Goal: Task Accomplishment & Management: Manage account settings

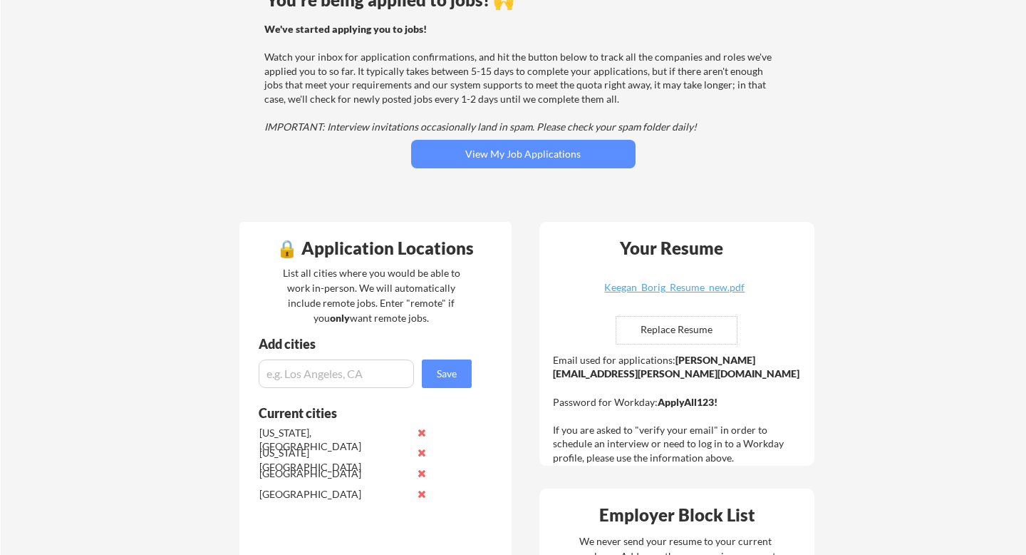
scroll to position [135, 0]
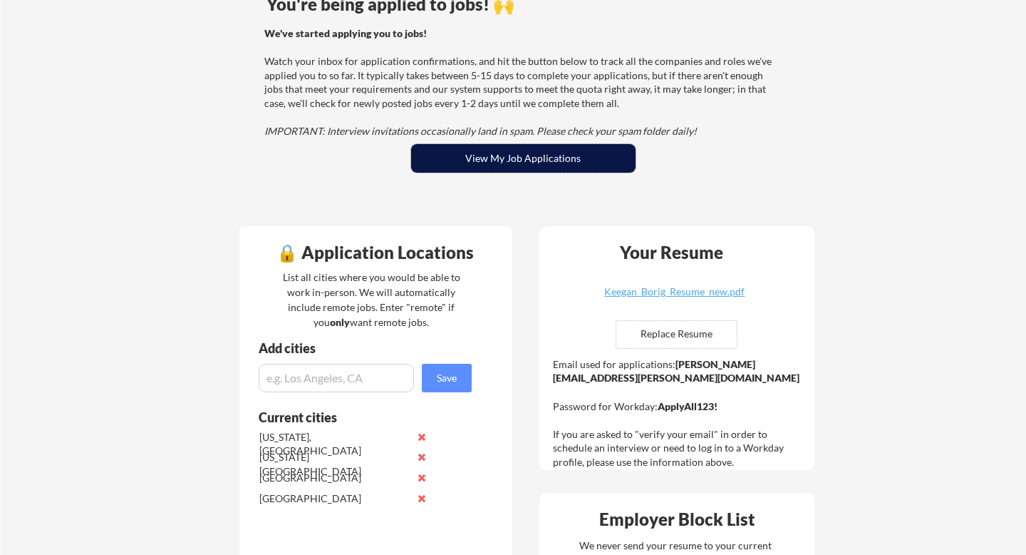
click at [534, 163] on button "View My Job Applications" at bounding box center [523, 158] width 225 height 29
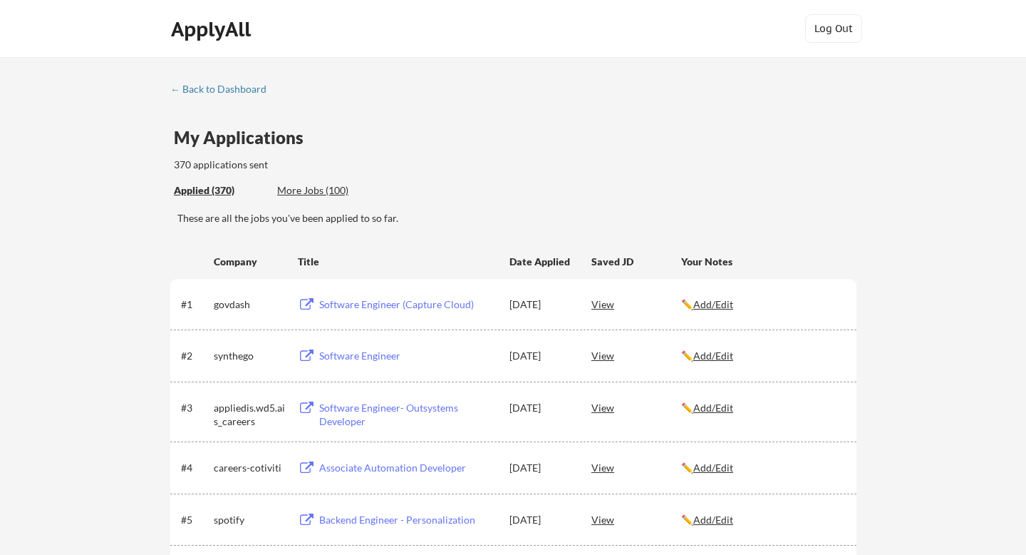
click at [356, 304] on div "Software Engineer (Capture Cloud)" at bounding box center [407, 304] width 177 height 14
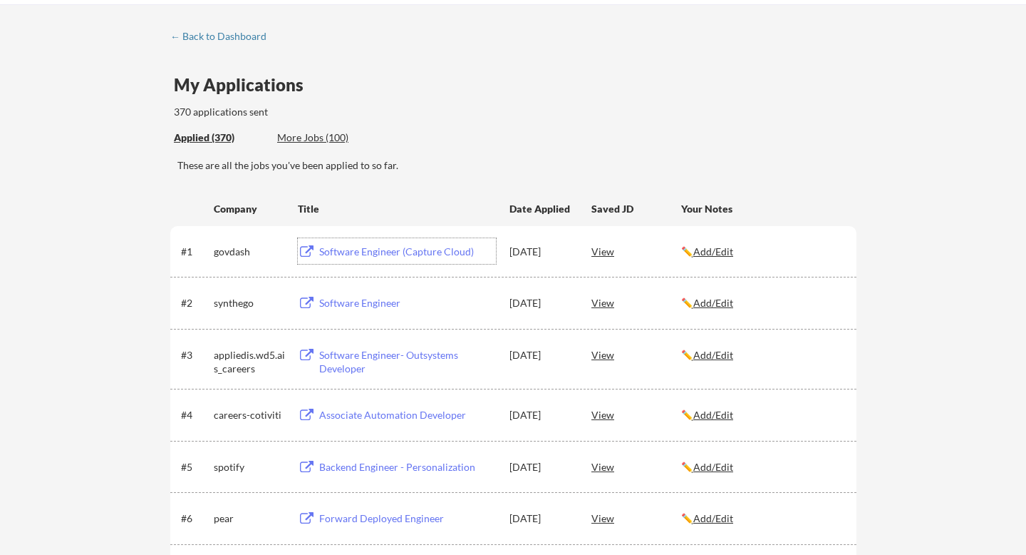
scroll to position [52, 0]
click at [366, 414] on div "Associate Automation Developer" at bounding box center [407, 415] width 177 height 14
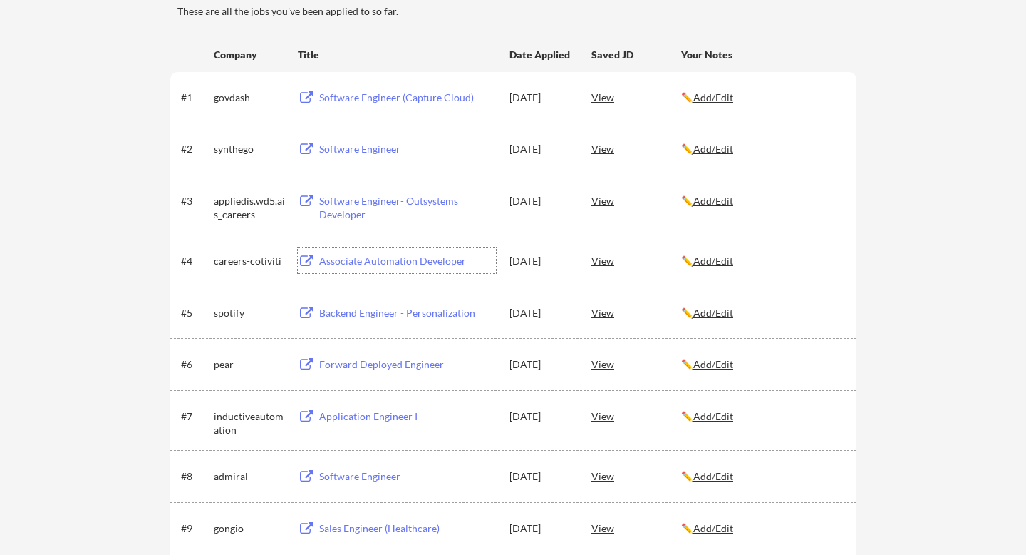
scroll to position [206, 0]
click at [402, 369] on div "Forward Deployed Engineer" at bounding box center [407, 365] width 177 height 14
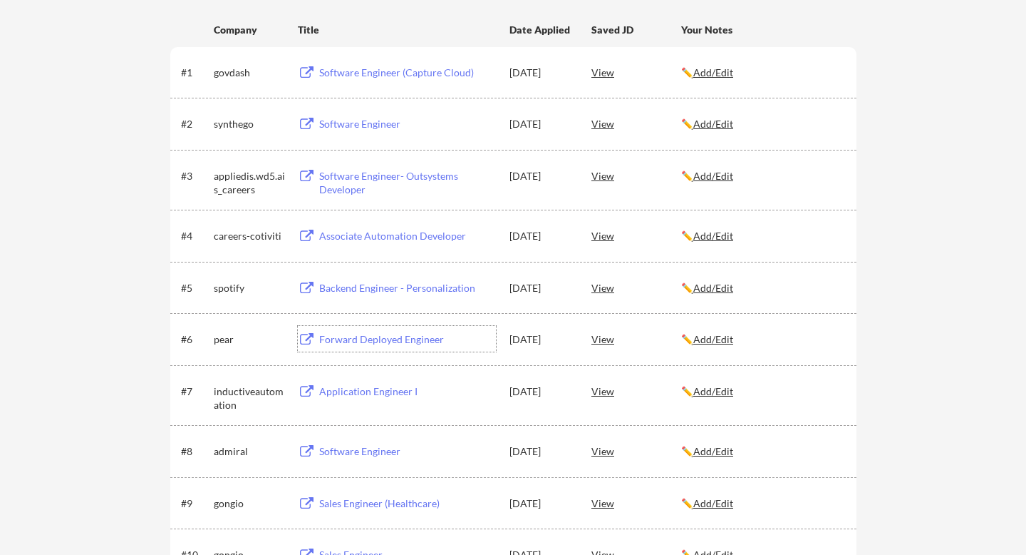
click at [374, 448] on div "Software Engineer" at bounding box center [407, 451] width 177 height 14
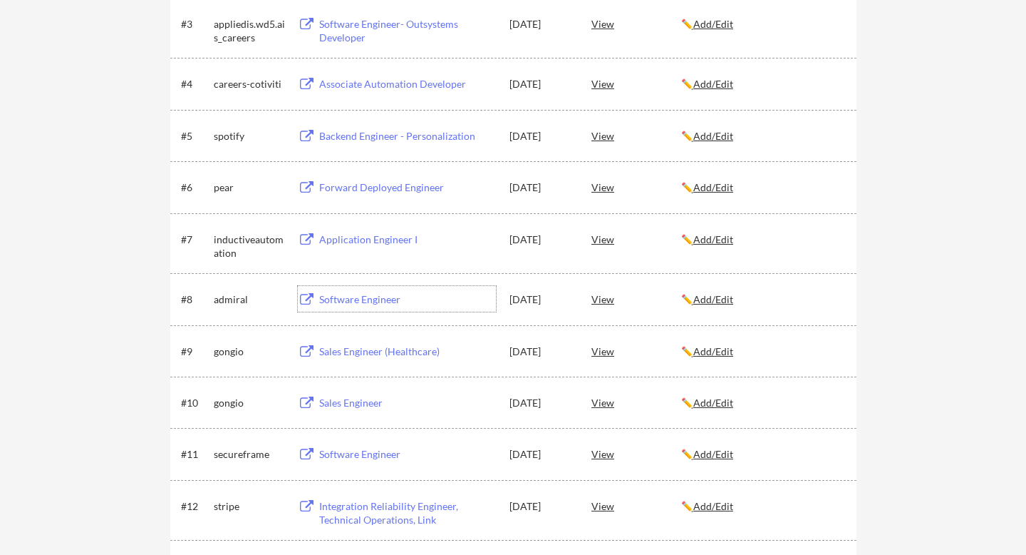
scroll to position [396, 0]
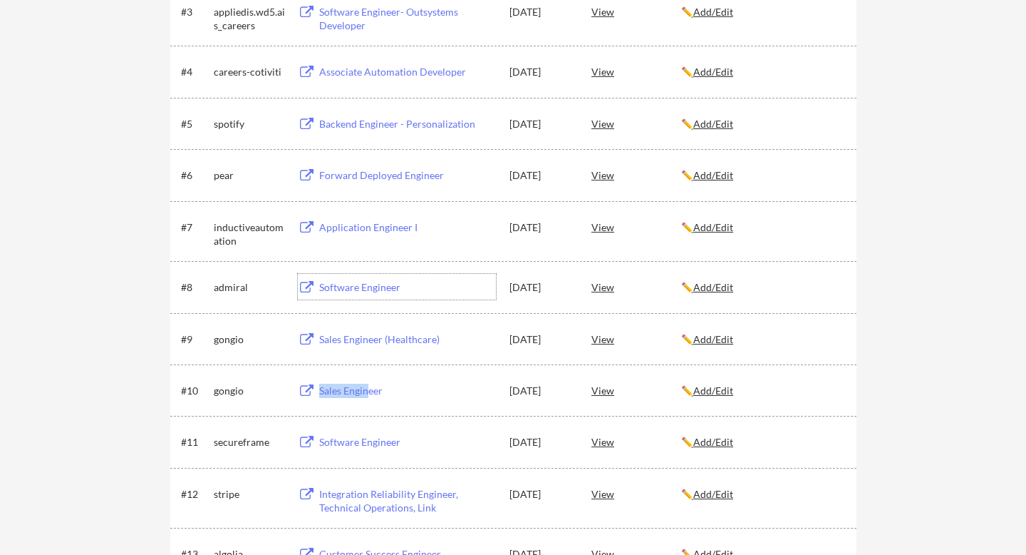
click at [366, 383] on div "Sales Engineer" at bounding box center [407, 390] width 177 height 14
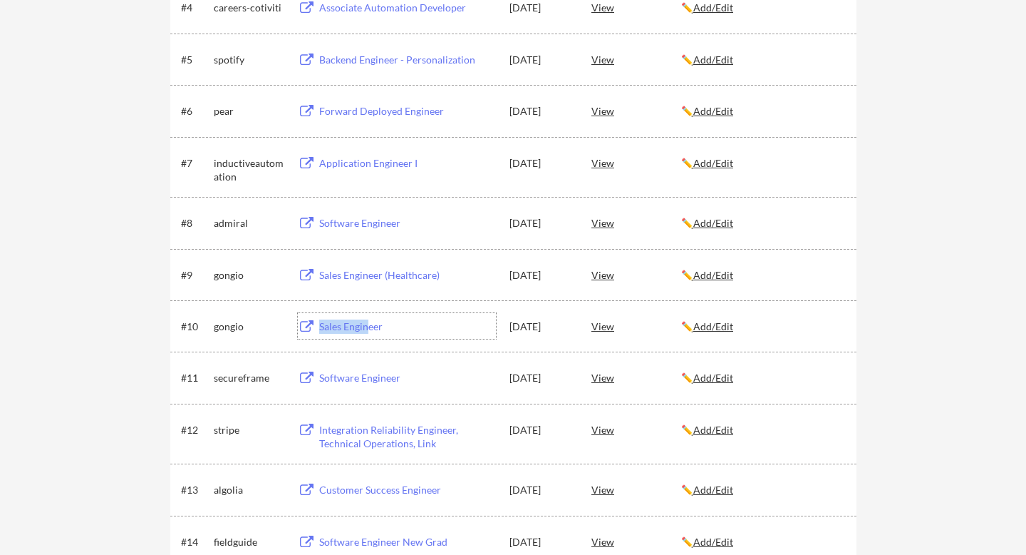
scroll to position [460, 0]
click at [375, 376] on div "Software Engineer" at bounding box center [407, 377] width 177 height 14
